Goal: Information Seeking & Learning: Learn about a topic

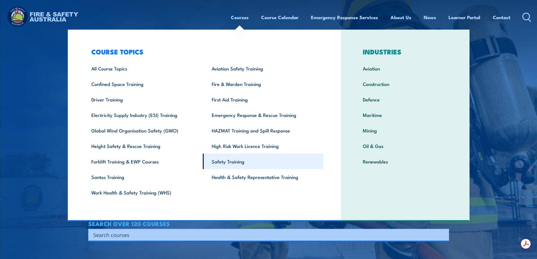
click at [242, 160] on link "Safety Training" at bounding box center [263, 162] width 120 height 16
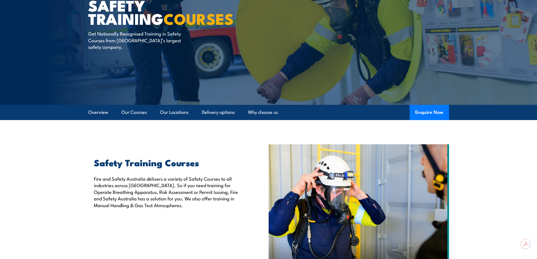
scroll to position [56, 0]
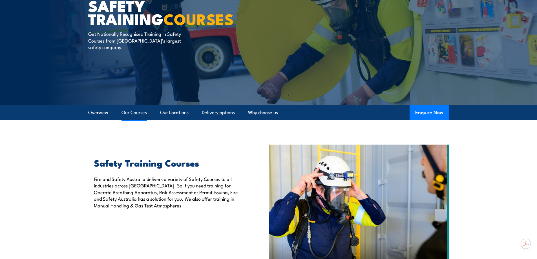
click at [138, 112] on link "Our Courses" at bounding box center [134, 112] width 25 height 15
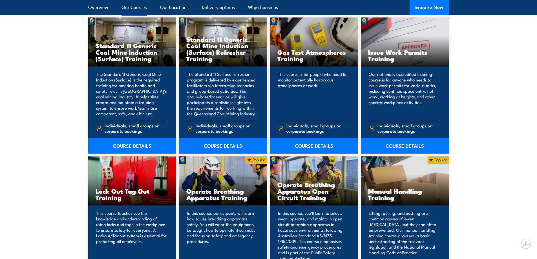
scroll to position [463, 0]
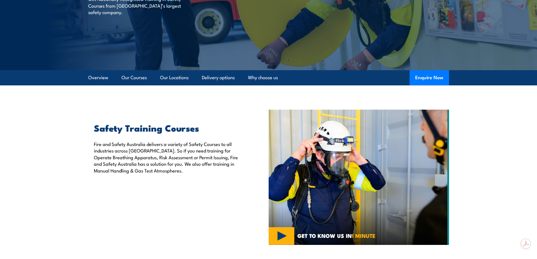
scroll to position [91, 0]
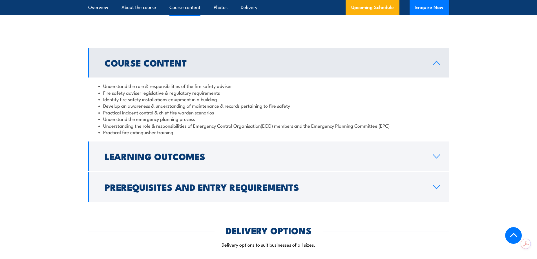
scroll to position [479, 0]
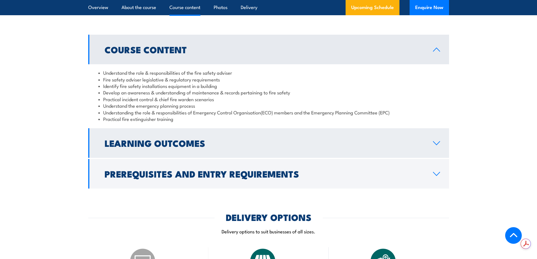
click at [437, 153] on link "Learning Outcomes" at bounding box center [268, 143] width 361 height 30
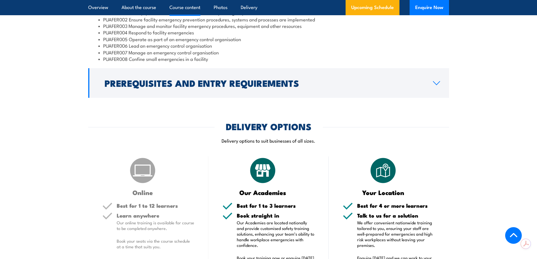
scroll to position [592, 0]
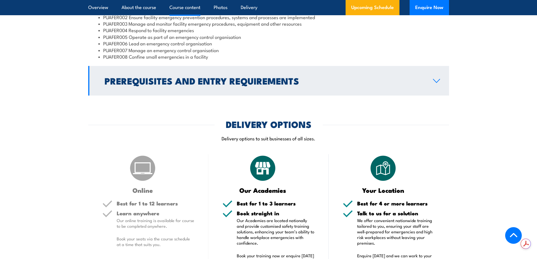
click at [439, 83] on icon at bounding box center [437, 81] width 8 height 5
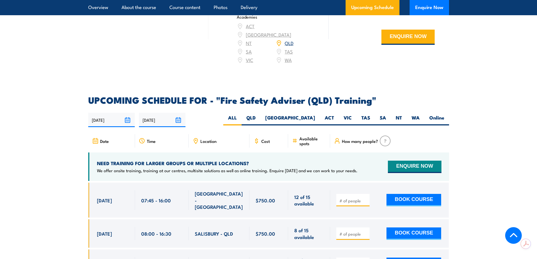
scroll to position [845, 0]
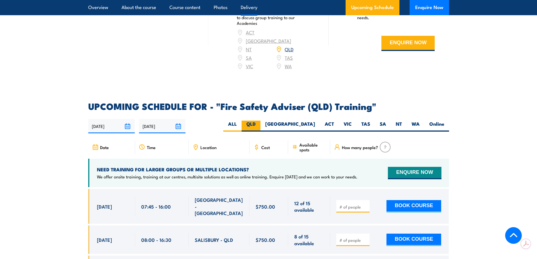
click at [261, 127] on label "QLD" at bounding box center [251, 126] width 19 height 11
click at [259, 124] on input "QLD" at bounding box center [258, 123] width 4 height 4
radio input "true"
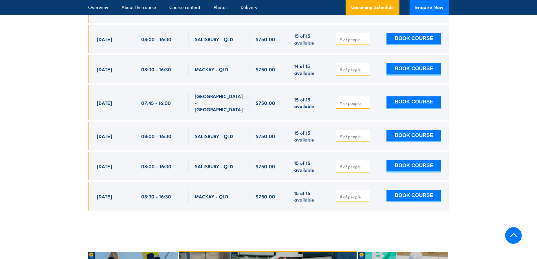
scroll to position [1120, 0]
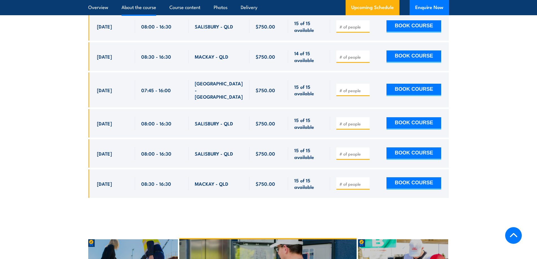
click at [136, 7] on link "About the course" at bounding box center [139, 7] width 35 height 15
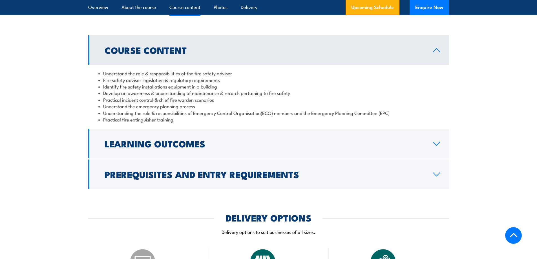
scroll to position [489, 0]
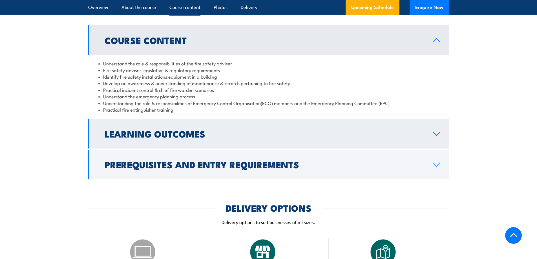
click at [438, 136] on icon at bounding box center [437, 133] width 6 height 3
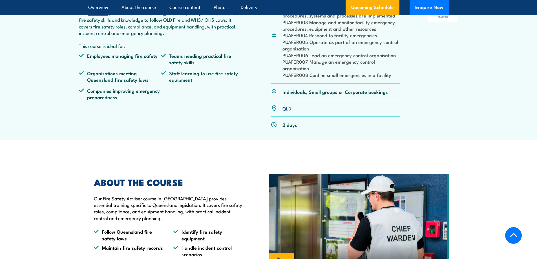
scroll to position [207, 0]
